Goal: Task Accomplishment & Management: Use online tool/utility

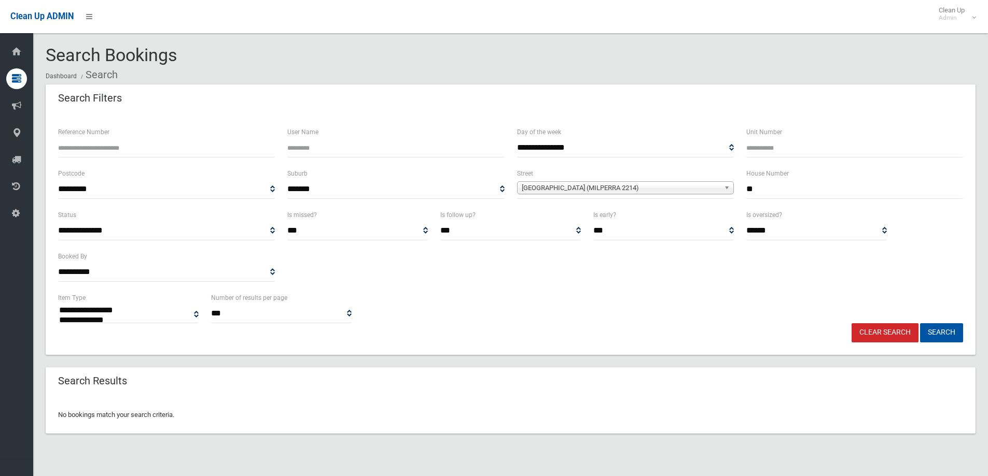
select select
drag, startPoint x: 802, startPoint y: 196, endPoint x: 667, endPoint y: 198, distance: 135.3
click at [667, 198] on div "**********" at bounding box center [510, 187] width 917 height 41
type input "***"
click at [621, 194] on div "[GEOGRAPHIC_DATA] (MILPERRA 2214)" at bounding box center [625, 187] width 217 height 13
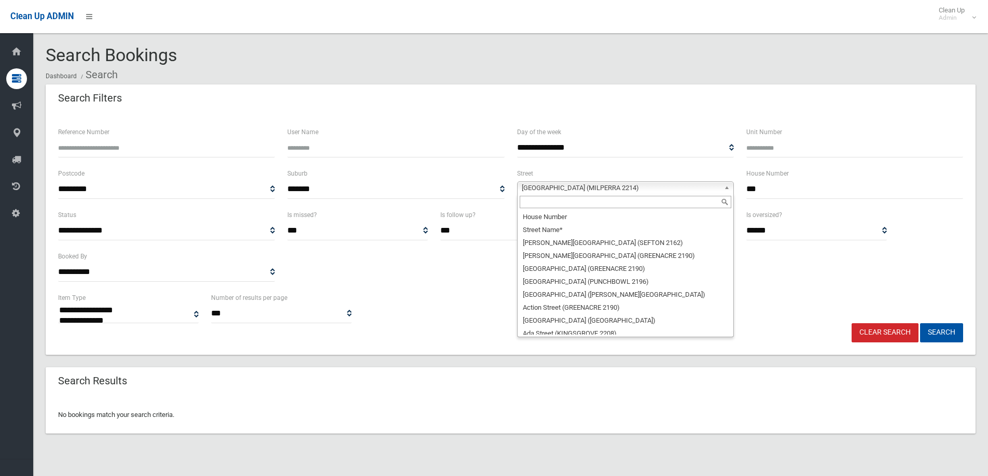
scroll to position [1236, 0]
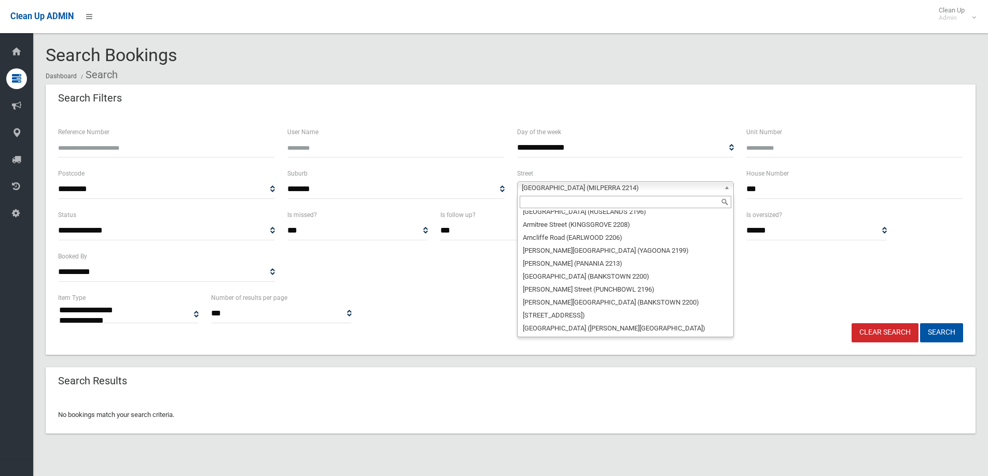
click at [620, 206] on input "text" at bounding box center [624, 202] width 211 height 12
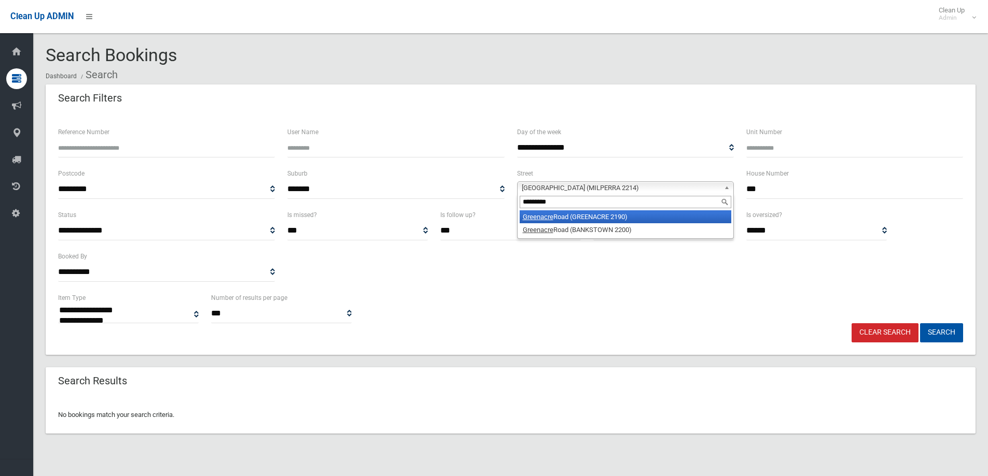
type input "*********"
click at [624, 217] on li "[GEOGRAPHIC_DATA] (GREENACRE 2190)" at bounding box center [624, 216] width 211 height 13
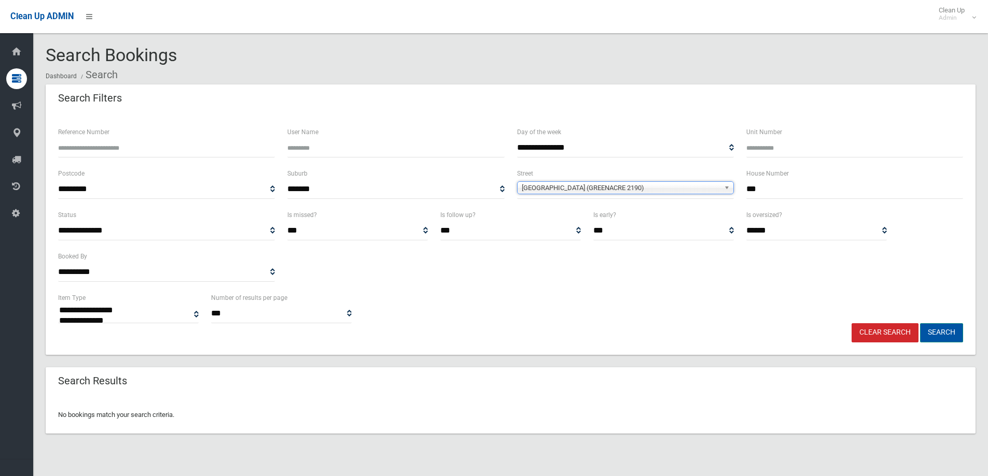
click at [949, 331] on button "Search" at bounding box center [941, 332] width 43 height 19
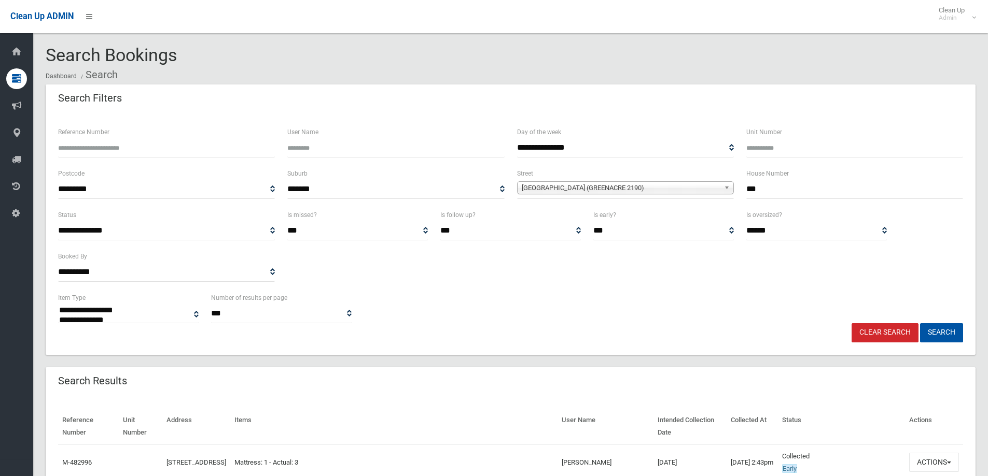
select select
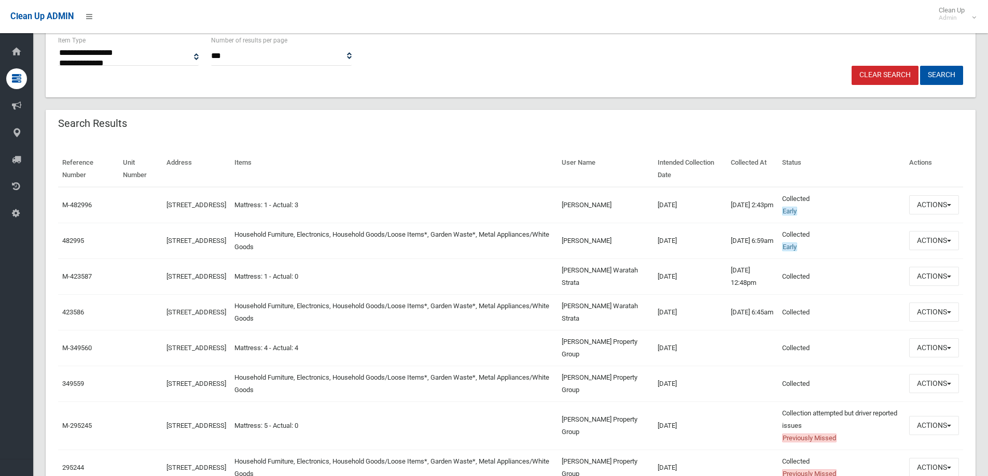
scroll to position [259, 0]
click at [939, 241] on button "Actions" at bounding box center [934, 239] width 50 height 19
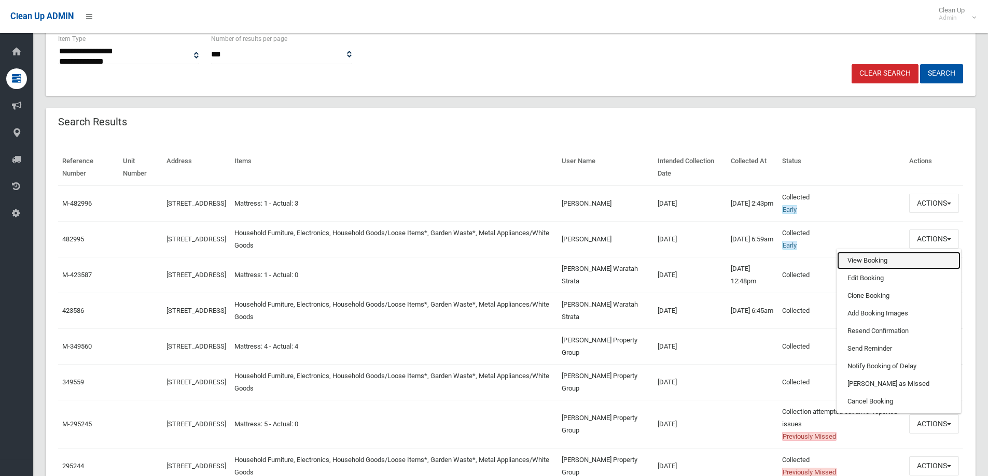
click at [932, 263] on link "View Booking" at bounding box center [898, 261] width 123 height 18
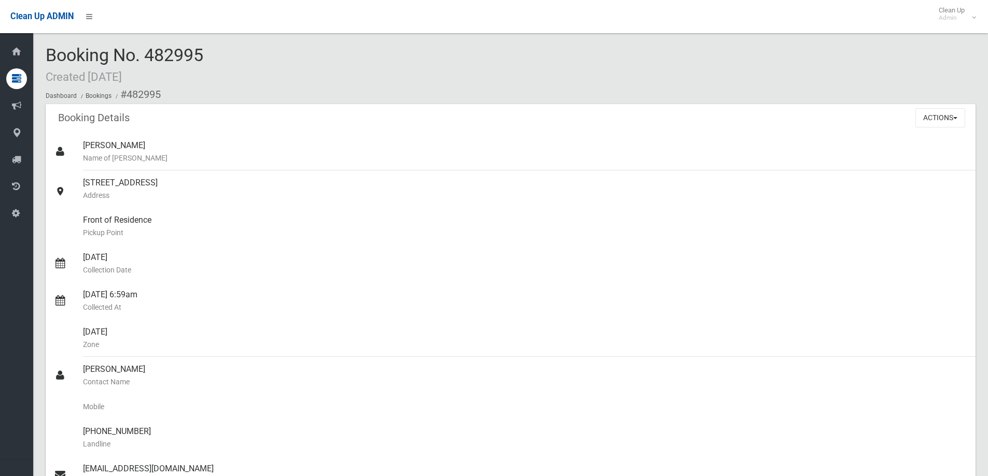
scroll to position [829, 0]
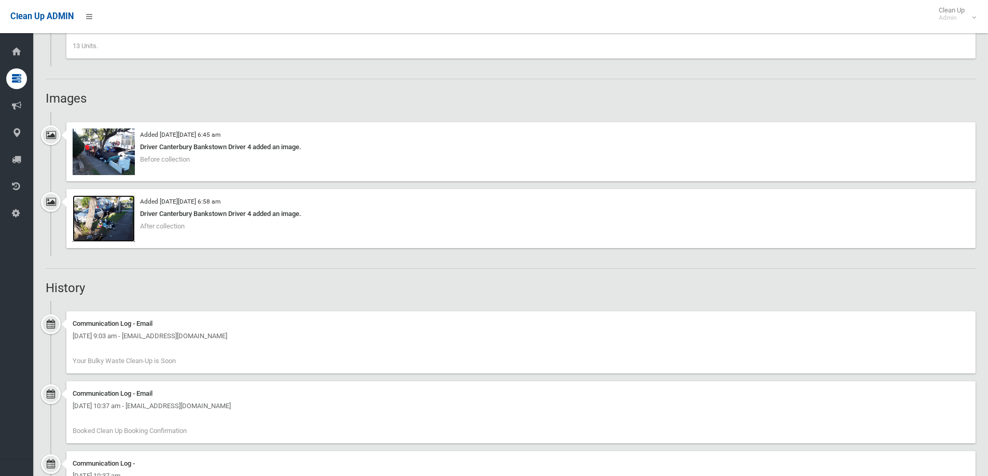
click at [113, 208] on img at bounding box center [104, 218] width 62 height 47
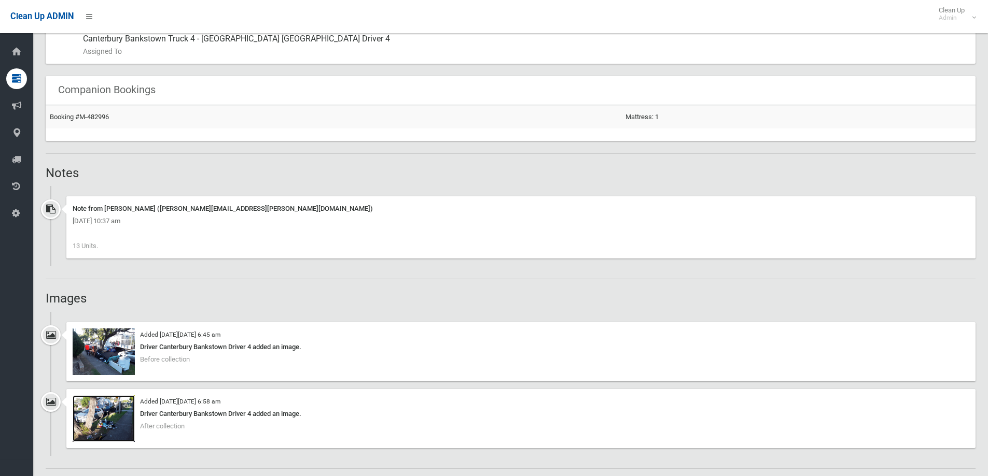
scroll to position [622, 0]
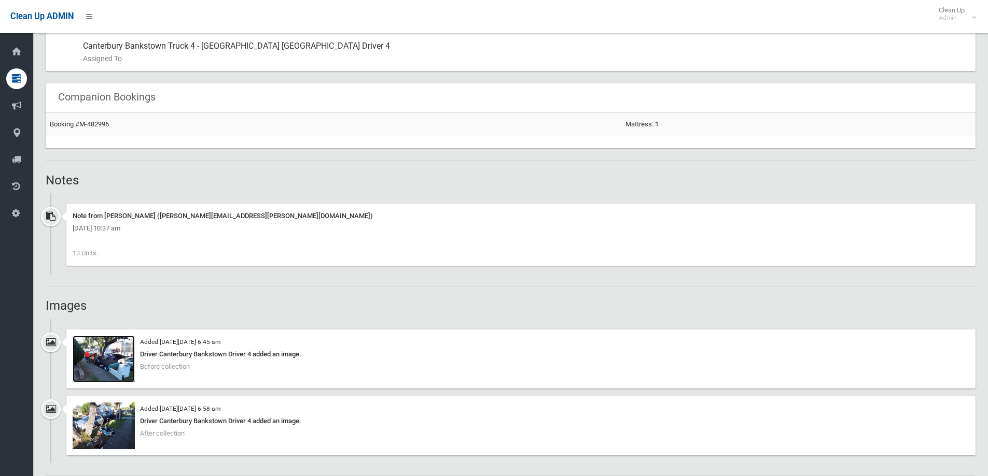
click at [100, 341] on img at bounding box center [104, 359] width 62 height 47
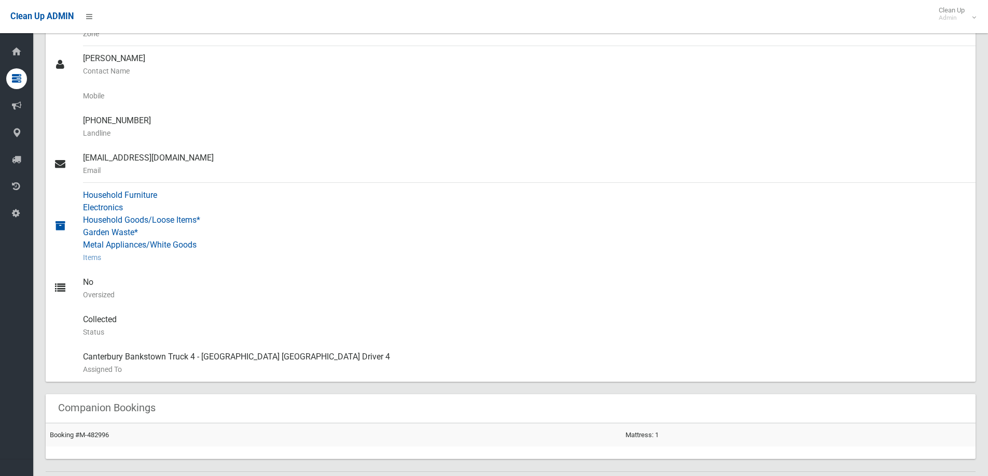
scroll to position [0, 0]
